Goal: Navigation & Orientation: Go to known website

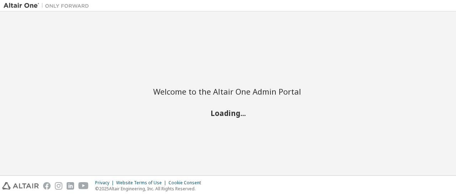
click at [251, 129] on div "Welcome to the Altair One Admin Portal Loading..." at bounding box center [228, 93] width 449 height 157
